Goal: Transaction & Acquisition: Obtain resource

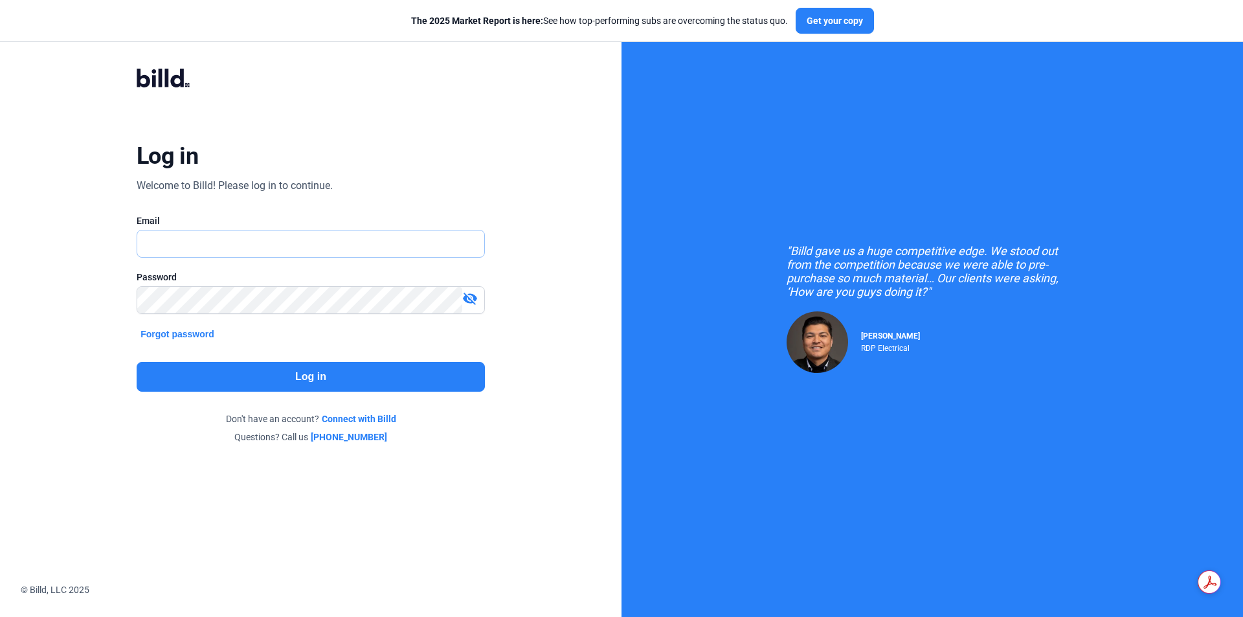
type input "[PERSON_NAME][EMAIL_ADDRESS][DOMAIN_NAME]"
click at [289, 383] on button "Log in" at bounding box center [311, 377] width 348 height 30
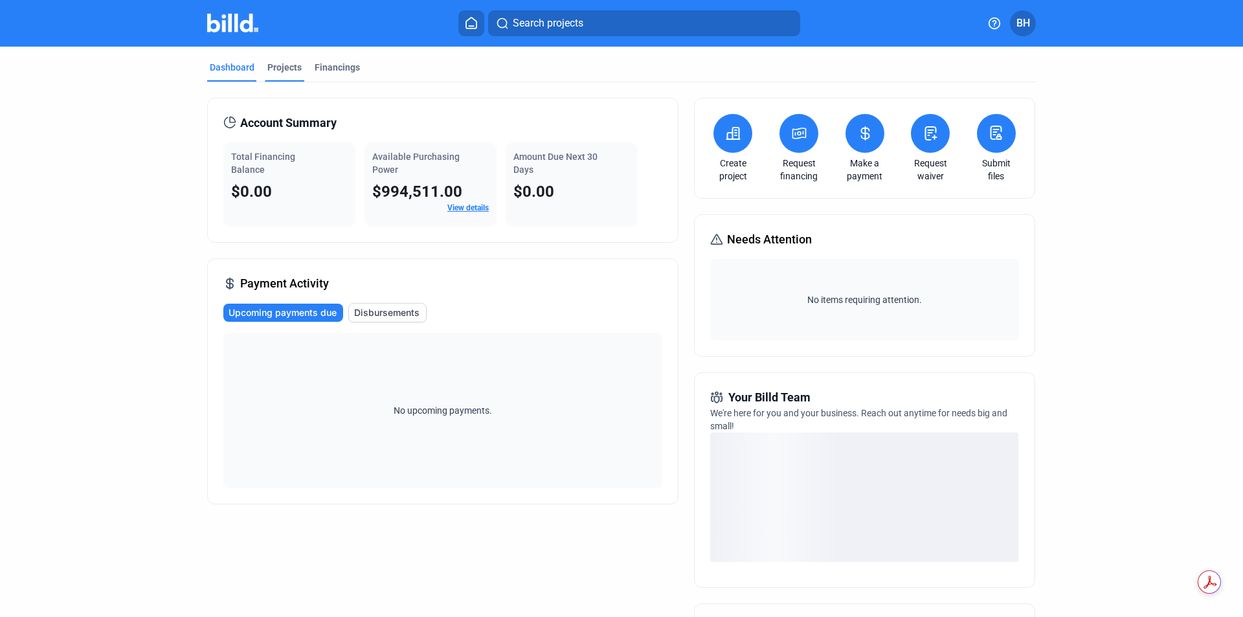
click at [280, 69] on div "Projects" at bounding box center [284, 67] width 34 height 13
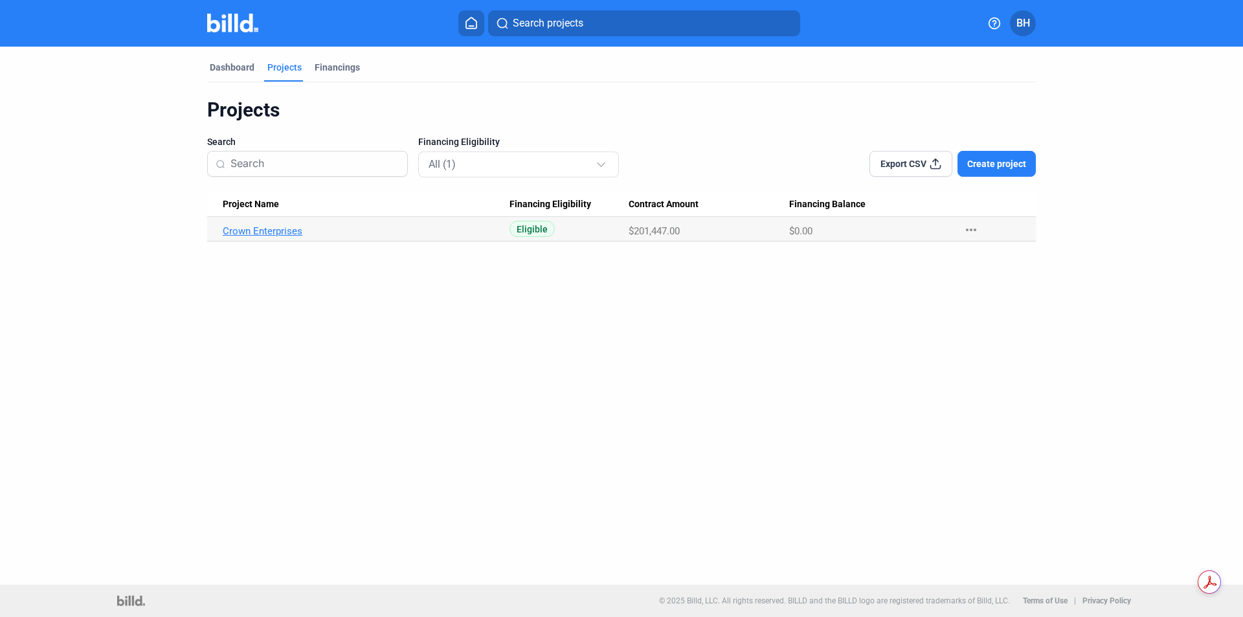
click at [276, 233] on link "Crown Enterprises" at bounding box center [366, 231] width 287 height 12
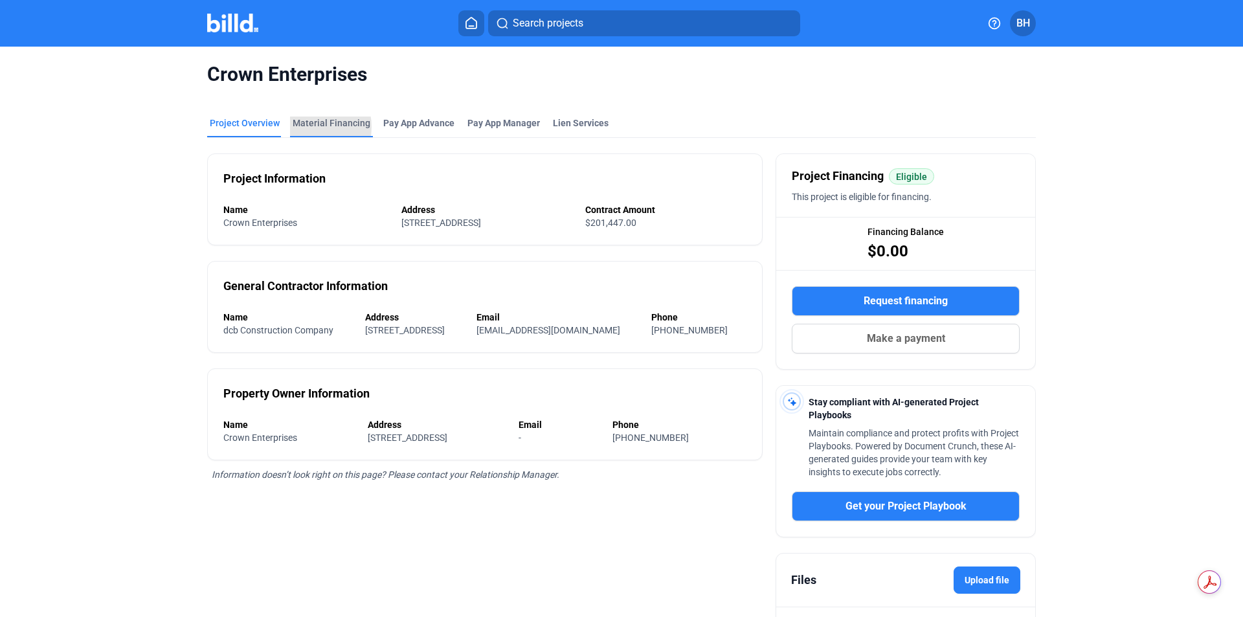
click at [303, 127] on div "Material Financing" at bounding box center [332, 123] width 78 height 13
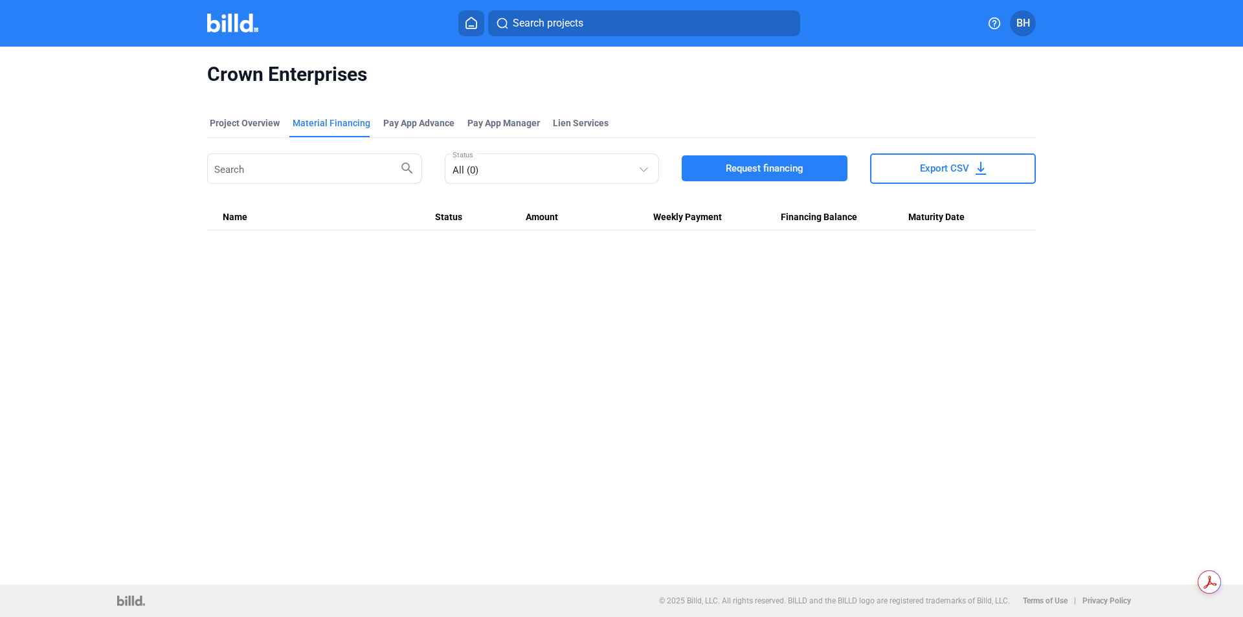
click at [773, 164] on span "Request financing" at bounding box center [765, 168] width 78 height 13
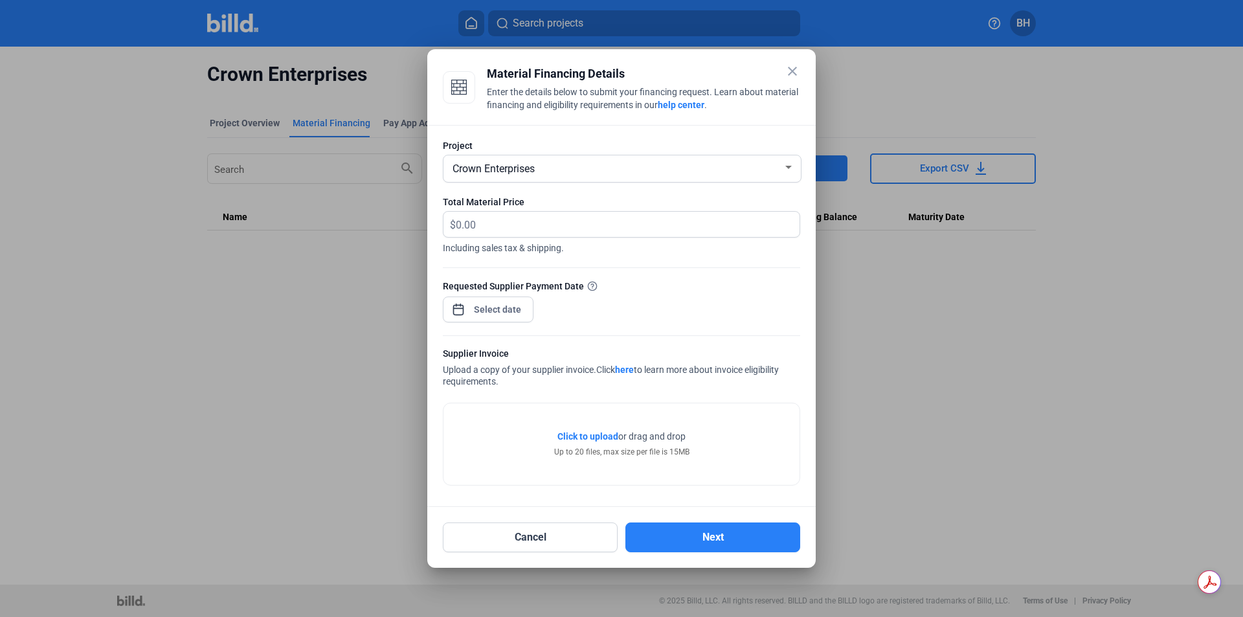
click at [519, 211] on div "$" at bounding box center [621, 224] width 357 height 27
click at [492, 213] on input "text" at bounding box center [628, 224] width 344 height 25
type input "26,709.00"
click at [491, 302] on div "close Material Financing Details Enter the details below to submit your financi…" at bounding box center [621, 308] width 1243 height 617
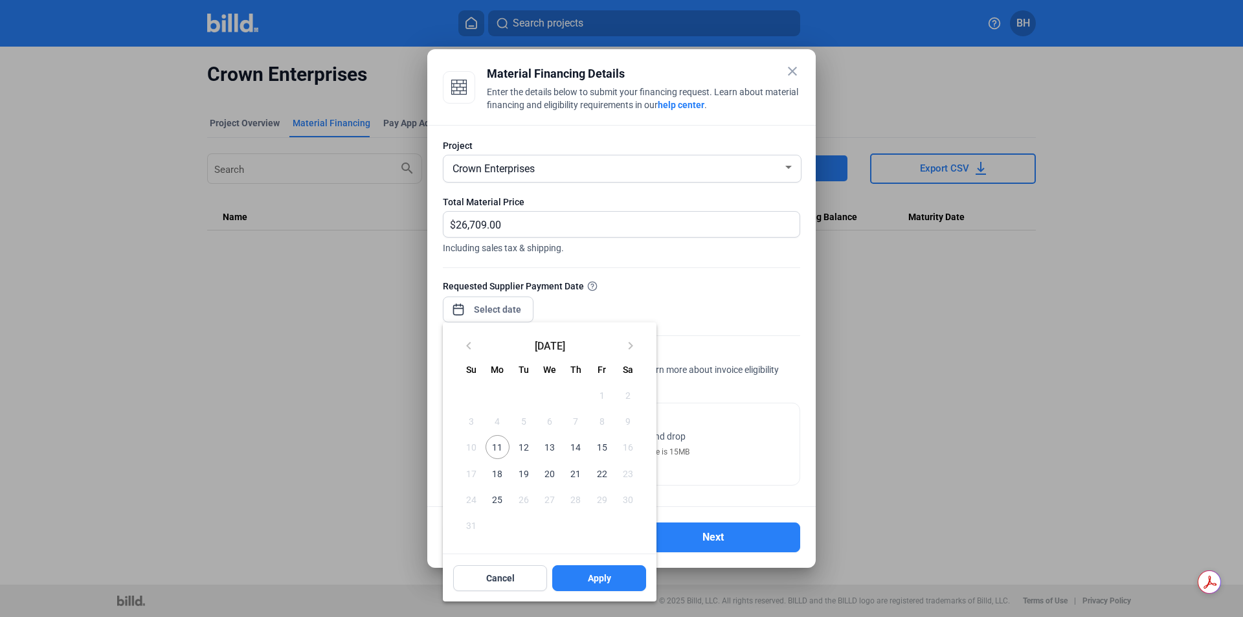
click at [544, 447] on span "13" at bounding box center [549, 446] width 23 height 23
click at [596, 580] on span "Apply" at bounding box center [599, 578] width 23 height 13
type input "[DATE]"
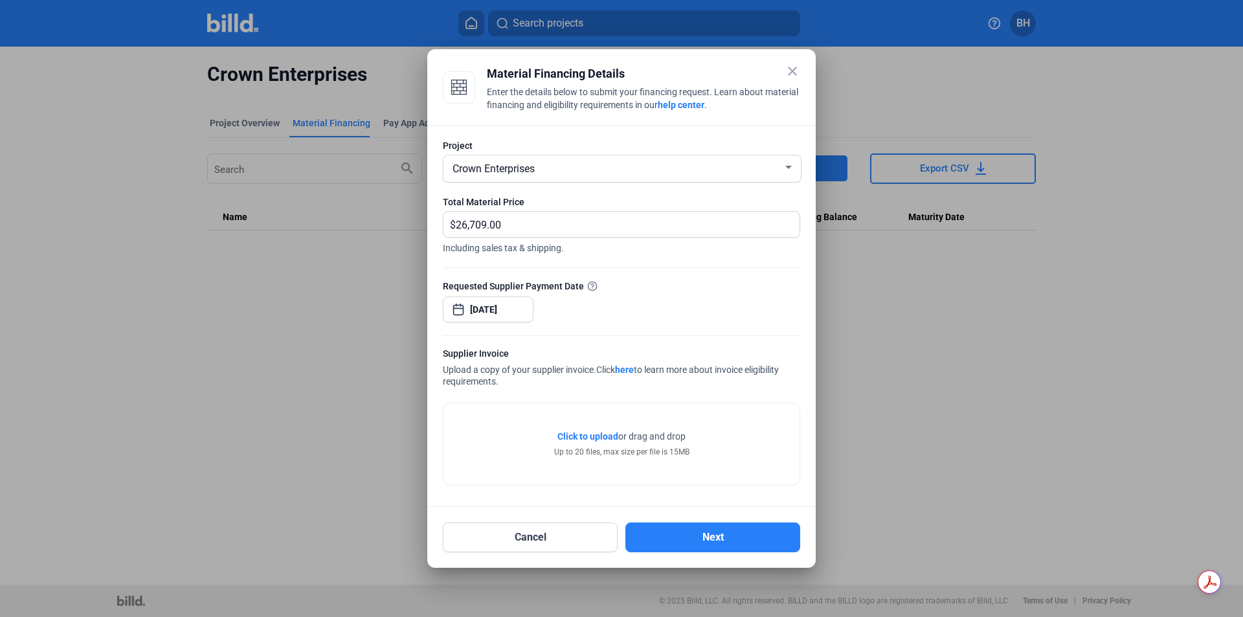
click at [598, 435] on span "Click to upload" at bounding box center [587, 436] width 61 height 10
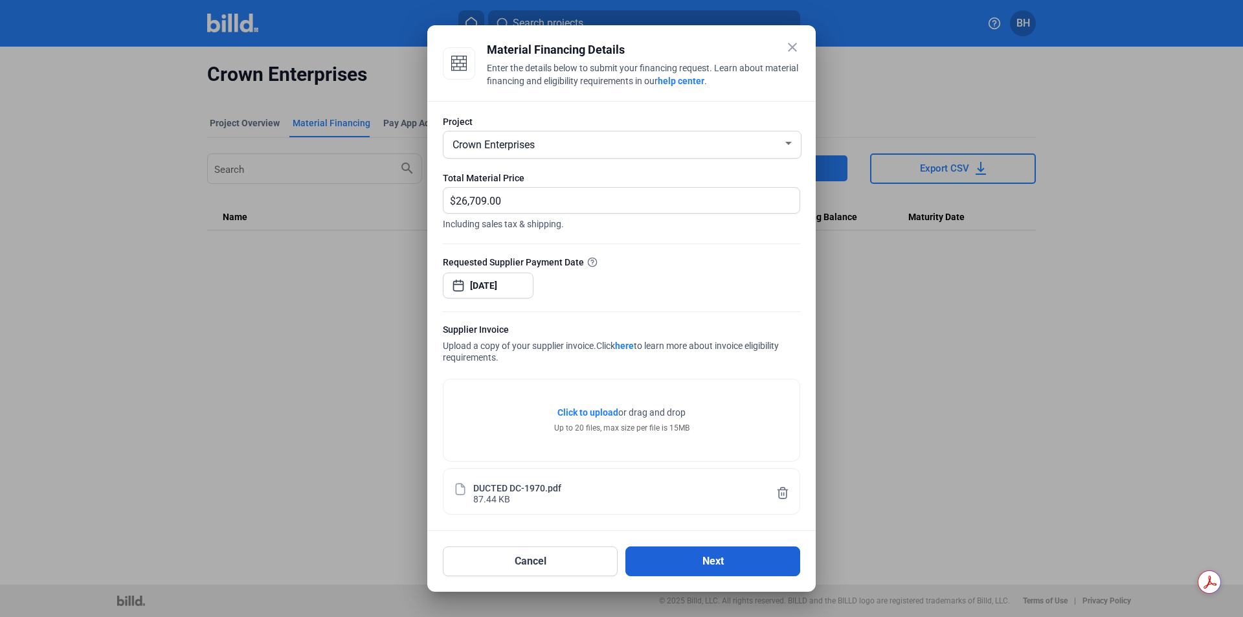
click at [713, 569] on button "Next" at bounding box center [712, 561] width 175 height 30
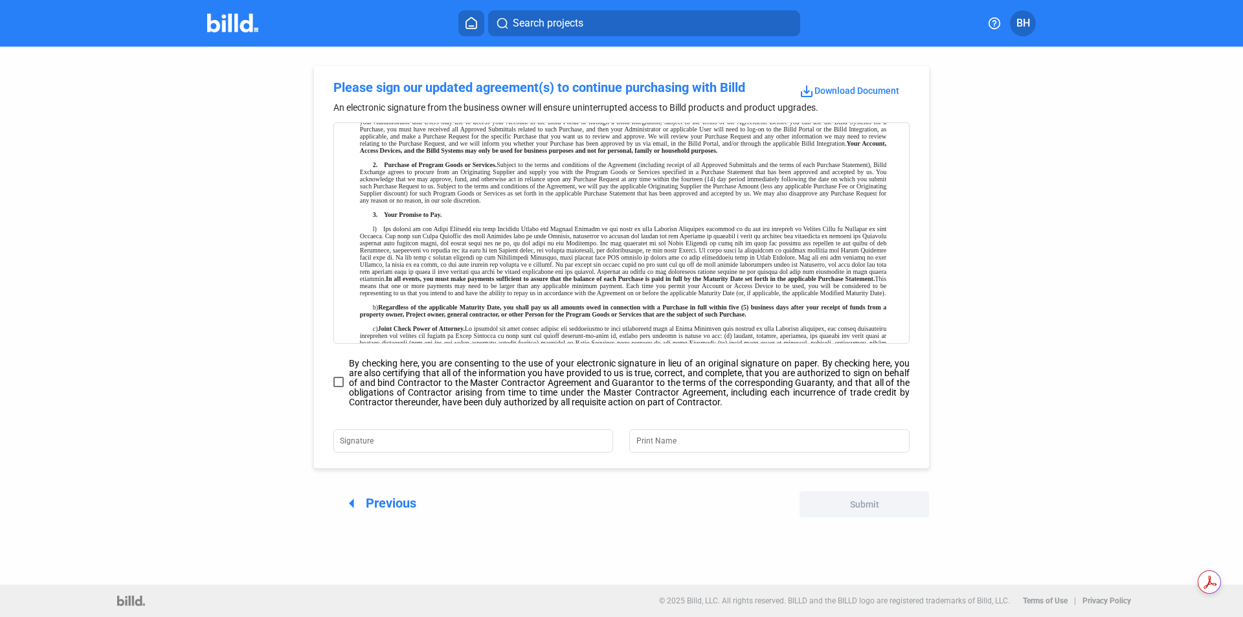
scroll to position [388, 0]
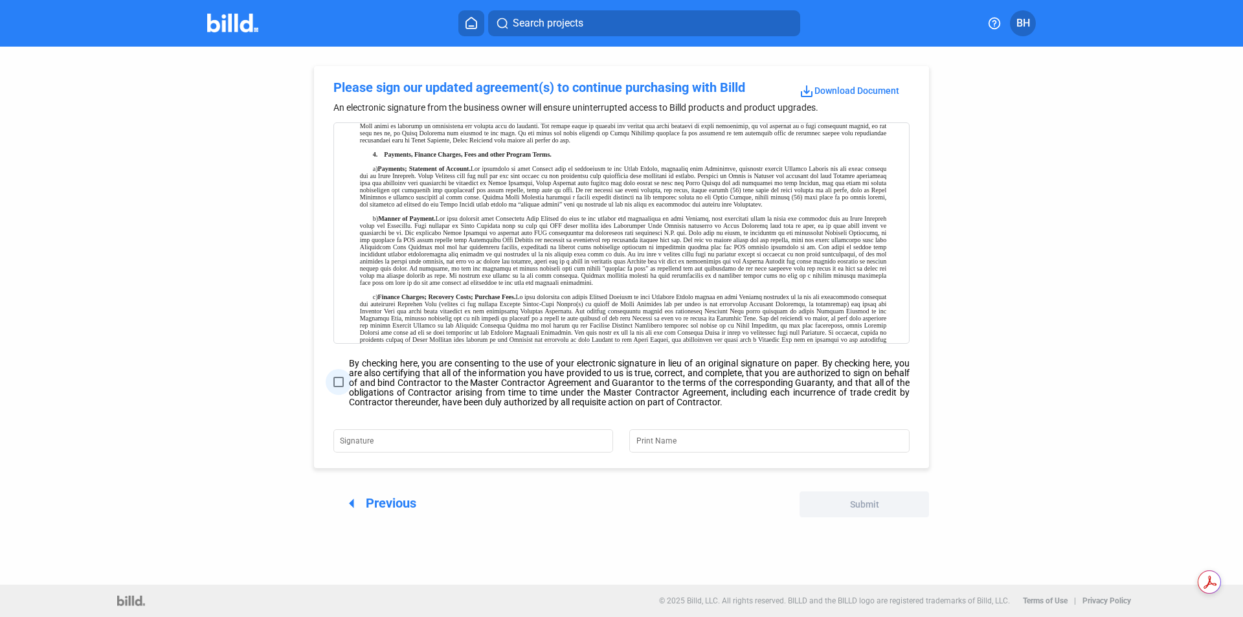
click at [340, 381] on span at bounding box center [338, 382] width 10 height 10
click at [0, 0] on input "By checking here, you are consenting to the use of your electronic signature in…" at bounding box center [0, 0] width 0 height 0
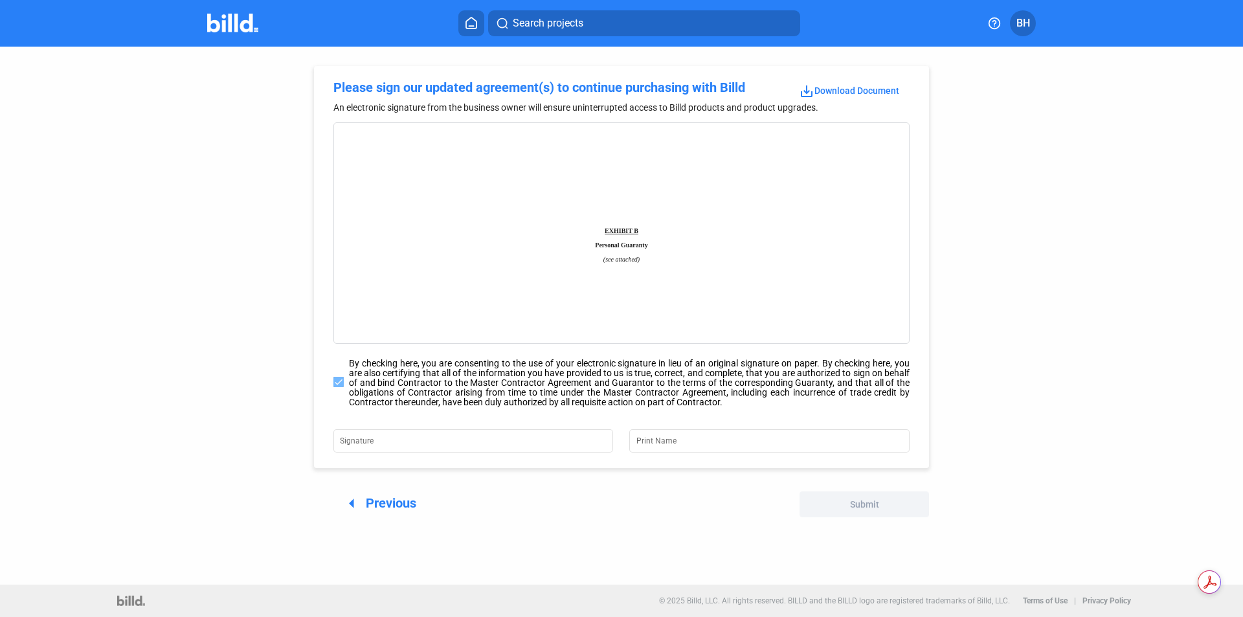
scroll to position [5815, 0]
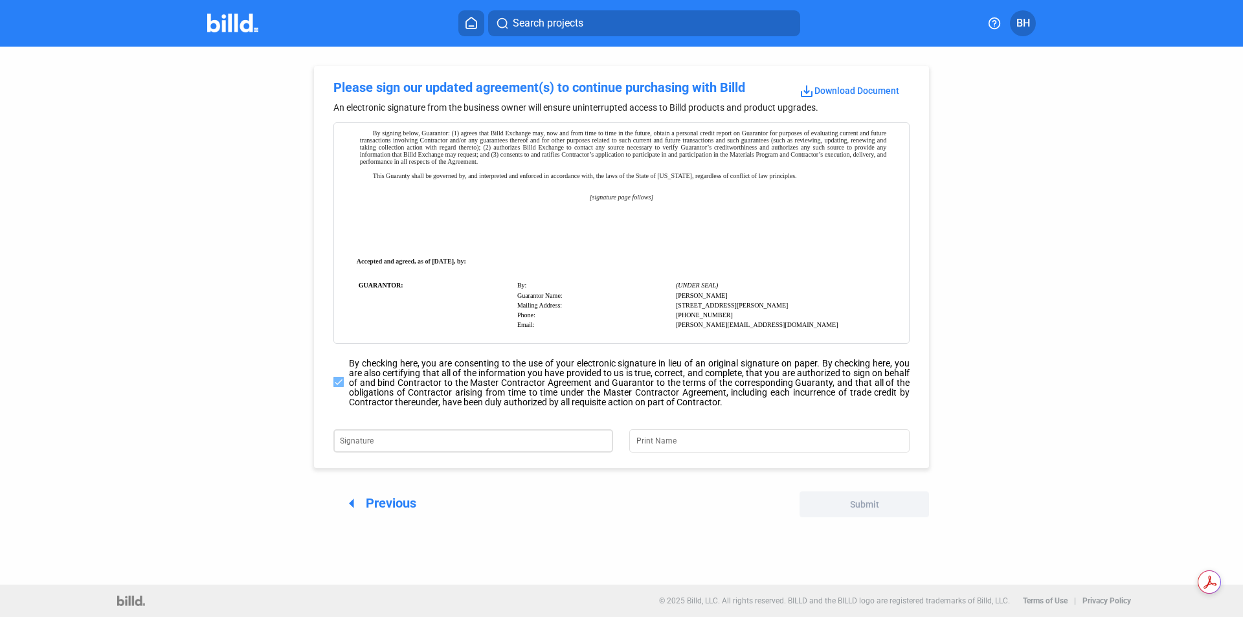
click at [396, 440] on input "Signature" at bounding box center [465, 440] width 251 height 18
type input "[PERSON_NAME]"
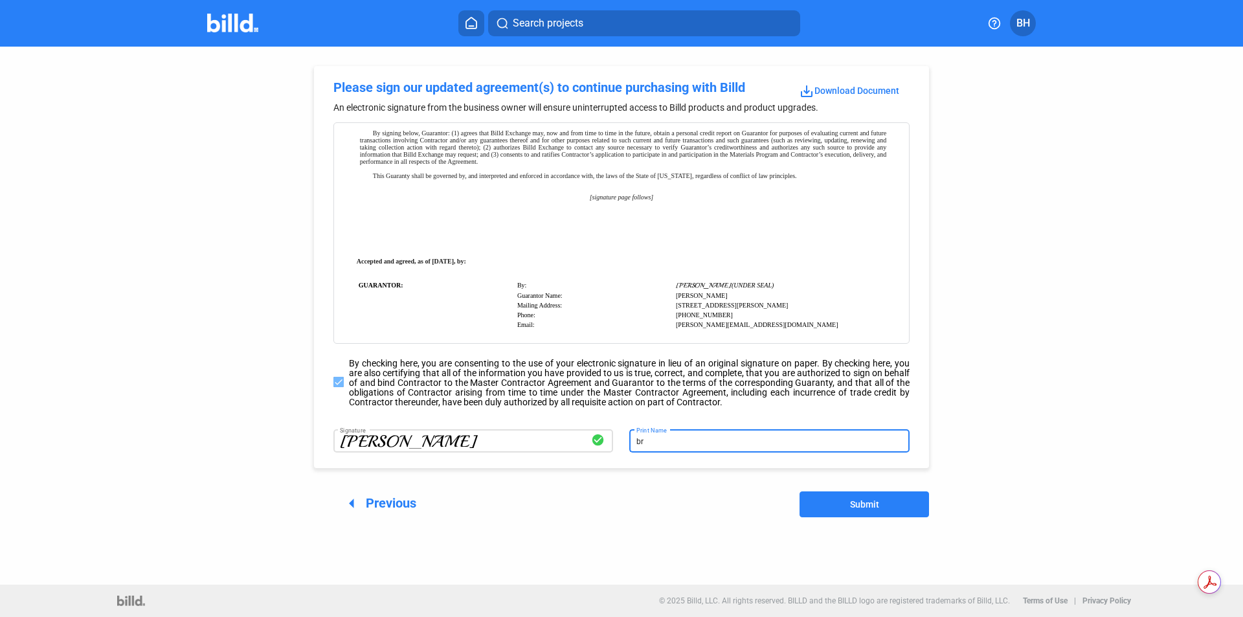
type input "b"
type input "[PERSON_NAME]"
click at [847, 500] on button "Submit" at bounding box center [864, 504] width 129 height 26
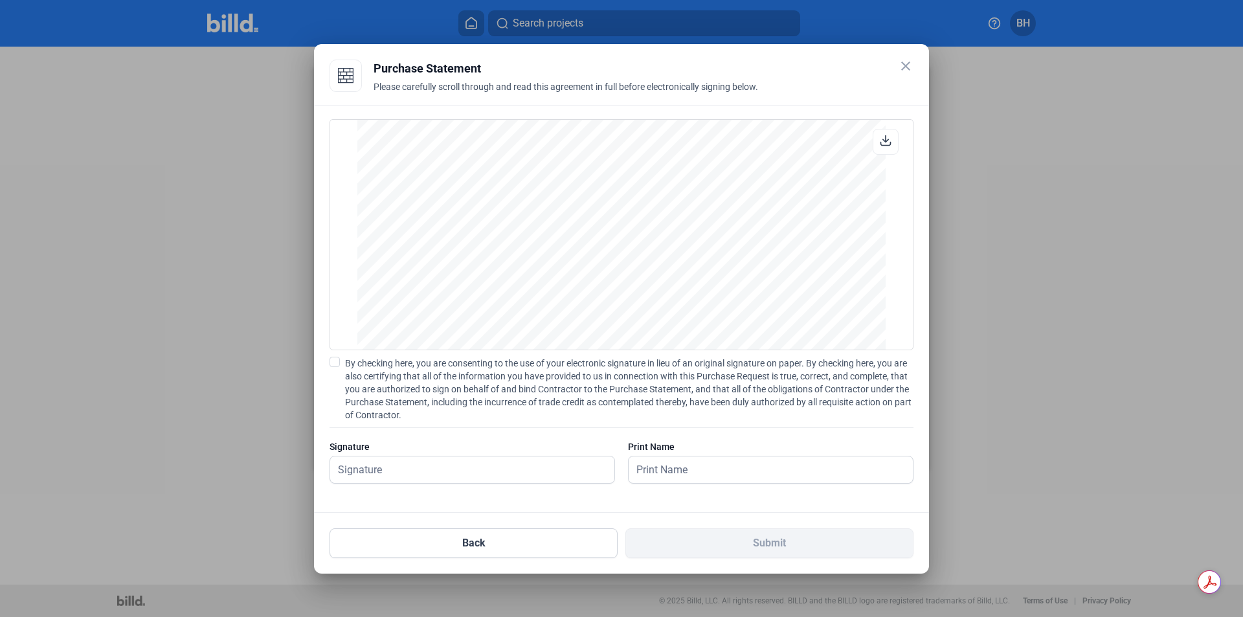
scroll to position [1075, 0]
click at [337, 361] on span at bounding box center [335, 362] width 10 height 10
click at [0, 0] on input "By checking here, you are consenting to the use of your electronic signature in…" at bounding box center [0, 0] width 0 height 0
click at [393, 471] on input "text" at bounding box center [465, 469] width 270 height 27
type input "b"
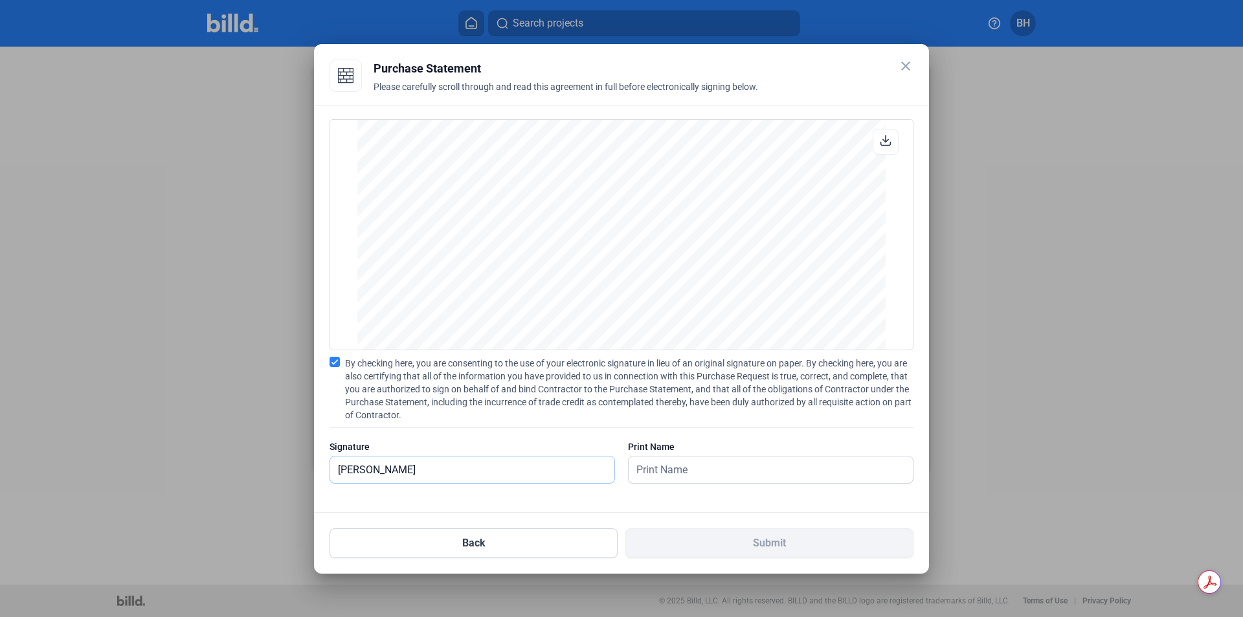
type input "[PERSON_NAME]"
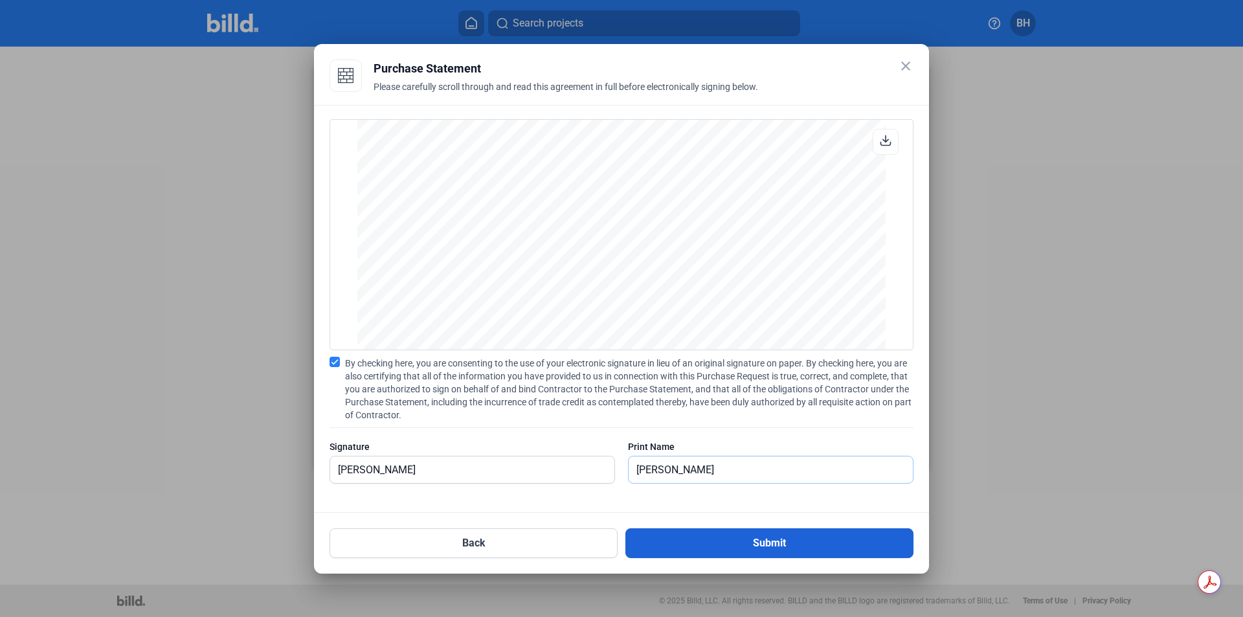
type input "[PERSON_NAME]"
click at [727, 545] on button "Submit" at bounding box center [769, 543] width 288 height 30
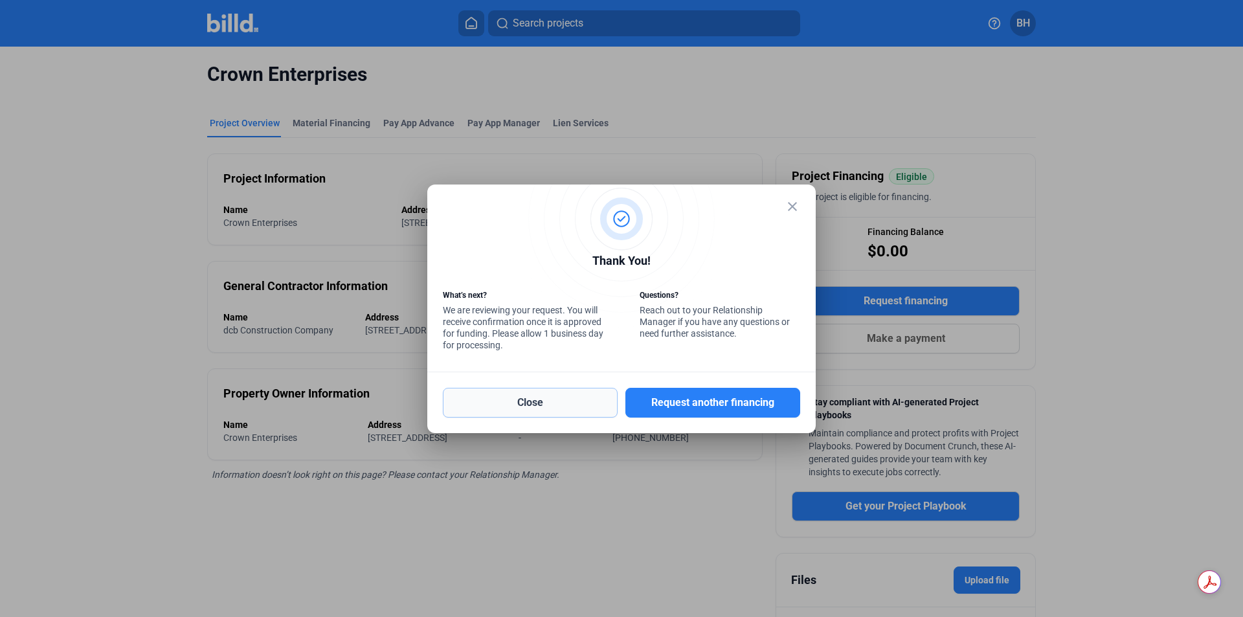
click at [533, 401] on button "Close" at bounding box center [530, 403] width 175 height 30
